Goal: Entertainment & Leisure: Consume media (video, audio)

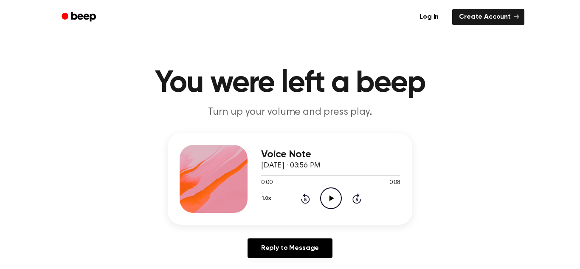
click at [330, 196] on icon "Play Audio" at bounding box center [331, 198] width 22 height 22
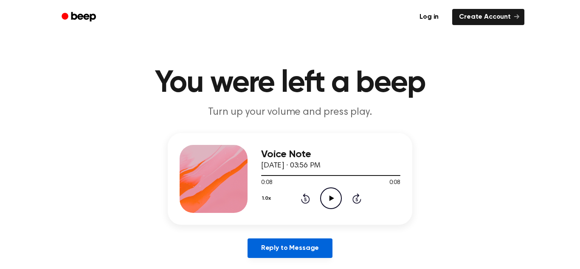
click at [304, 249] on link "Reply to Message" at bounding box center [290, 248] width 85 height 20
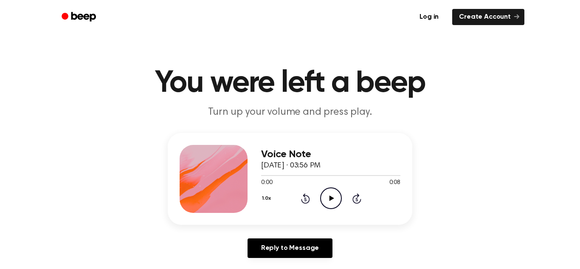
click at [328, 200] on icon "Play Audio" at bounding box center [331, 198] width 22 height 22
click at [472, 17] on link "Create Account" at bounding box center [488, 17] width 72 height 16
click at [334, 196] on icon "Play Audio" at bounding box center [331, 198] width 22 height 22
click at [334, 196] on icon "Pause Audio" at bounding box center [331, 198] width 22 height 22
click at [334, 196] on icon "Play Audio" at bounding box center [331, 198] width 22 height 22
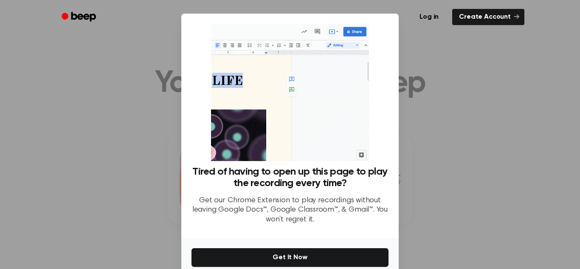
click at [129, 157] on div at bounding box center [290, 134] width 580 height 269
click at [458, 102] on div at bounding box center [290, 134] width 580 height 269
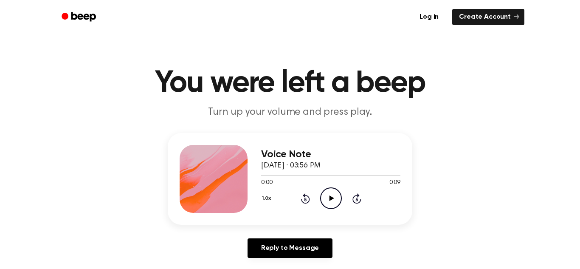
click at [333, 202] on icon "Play Audio" at bounding box center [331, 198] width 22 height 22
click at [327, 189] on circle at bounding box center [331, 198] width 21 height 21
click at [321, 198] on circle at bounding box center [331, 198] width 21 height 21
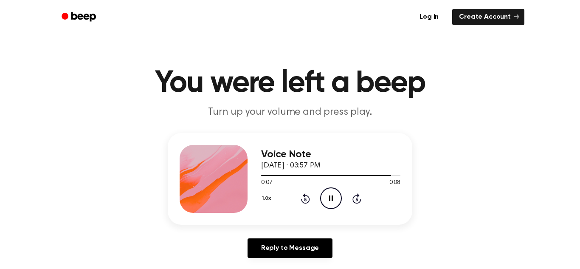
click at [320, 189] on icon "Pause Audio" at bounding box center [331, 198] width 22 height 22
click at [333, 200] on icon "Play Audio" at bounding box center [331, 198] width 22 height 22
click at [326, 198] on icon "Play Audio" at bounding box center [331, 198] width 22 height 22
click at [331, 199] on icon at bounding box center [331, 198] width 5 height 6
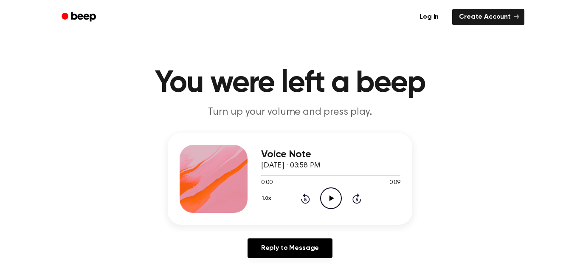
click at [325, 195] on icon "Play Audio" at bounding box center [331, 198] width 22 height 22
drag, startPoint x: 331, startPoint y: 198, endPoint x: 339, endPoint y: 180, distance: 19.4
click at [336, 184] on div "Voice Note September 21, 2022 · 03:58 PM 0:09 0:09 Your browser does not suppor…" at bounding box center [330, 179] width 139 height 68
click at [325, 198] on icon "Play Audio" at bounding box center [331, 198] width 22 height 22
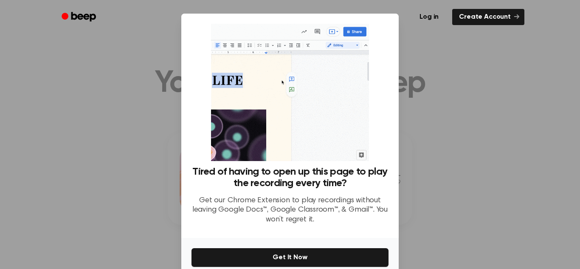
drag, startPoint x: 158, startPoint y: 119, endPoint x: 164, endPoint y: 114, distance: 8.1
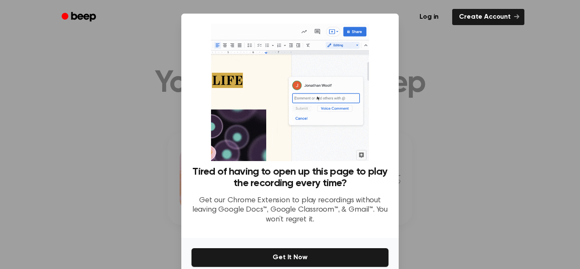
click at [164, 114] on div at bounding box center [290, 134] width 580 height 269
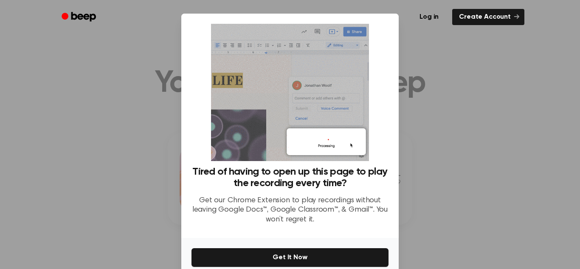
click at [472, 83] on div at bounding box center [290, 134] width 580 height 269
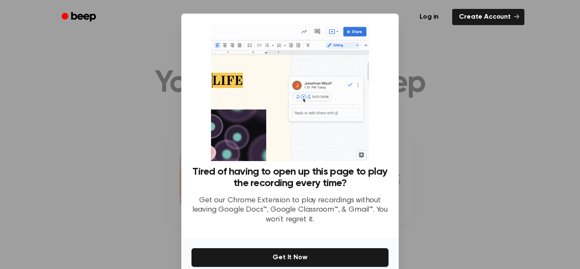
click at [473, 83] on div at bounding box center [290, 134] width 580 height 269
click at [458, 74] on div at bounding box center [290, 134] width 580 height 269
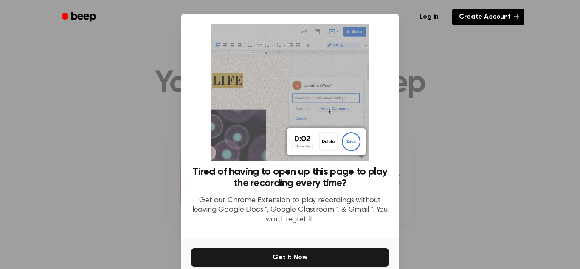
click at [457, 13] on link "Create Account" at bounding box center [488, 17] width 72 height 16
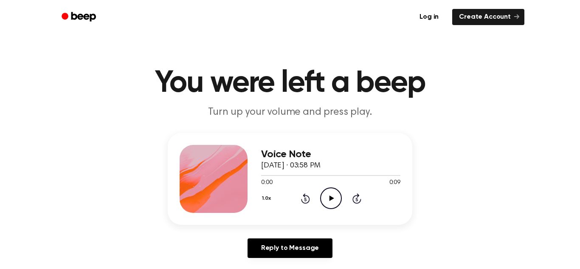
click at [333, 200] on icon "Play Audio" at bounding box center [331, 198] width 22 height 22
drag, startPoint x: 323, startPoint y: 188, endPoint x: 85, endPoint y: 111, distance: 250.8
drag, startPoint x: 333, startPoint y: 200, endPoint x: 63, endPoint y: 146, distance: 275.6
click at [329, 189] on icon "Play Audio" at bounding box center [331, 198] width 22 height 22
click at [333, 199] on icon "Play Audio" at bounding box center [331, 198] width 22 height 22
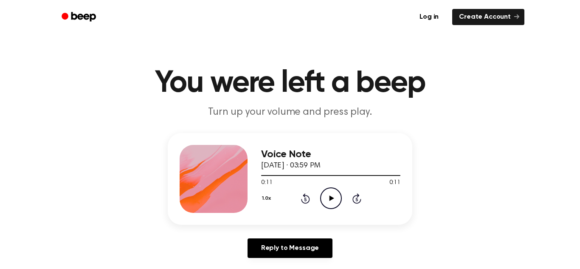
click at [329, 198] on icon at bounding box center [331, 198] width 5 height 6
click at [330, 199] on icon at bounding box center [331, 198] width 5 height 6
click at [196, 52] on main "You were left a beep Turn up your volume and press play. Voice Note September 2…" at bounding box center [290, 262] width 580 height 524
click at [336, 193] on icon "Play Audio" at bounding box center [331, 198] width 22 height 22
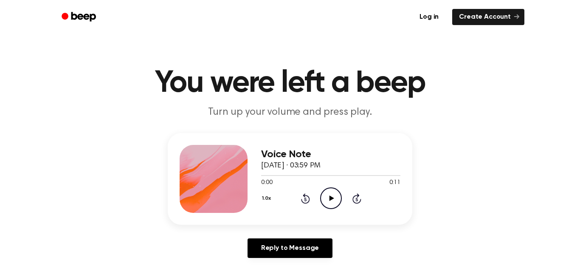
click at [333, 198] on icon "Play Audio" at bounding box center [331, 198] width 22 height 22
click at [333, 192] on icon "Play Audio" at bounding box center [331, 198] width 22 height 22
click at [331, 204] on icon "Play Audio" at bounding box center [331, 198] width 22 height 22
click at [335, 191] on icon "Play Audio" at bounding box center [331, 198] width 22 height 22
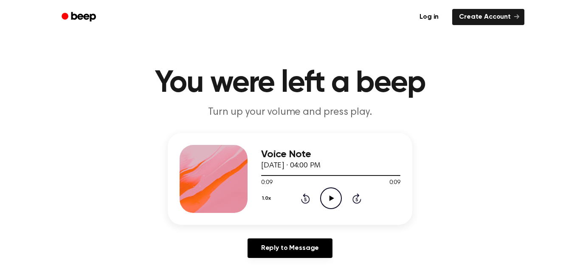
click at [336, 195] on icon "Play Audio" at bounding box center [331, 198] width 22 height 22
click at [334, 200] on icon "Play Audio" at bounding box center [331, 198] width 22 height 22
